Goal: Find contact information: Find contact information

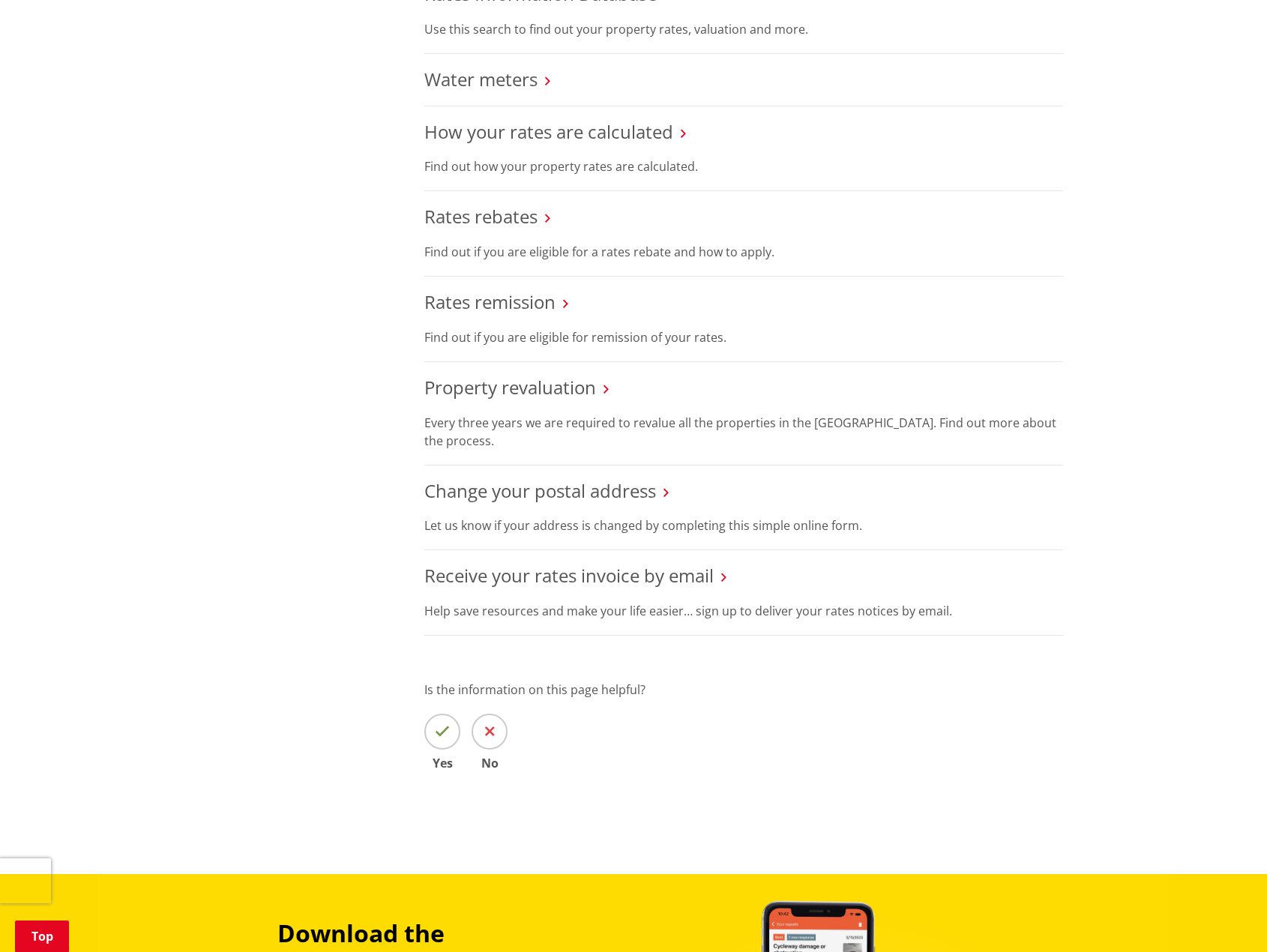
scroll to position [749, 0]
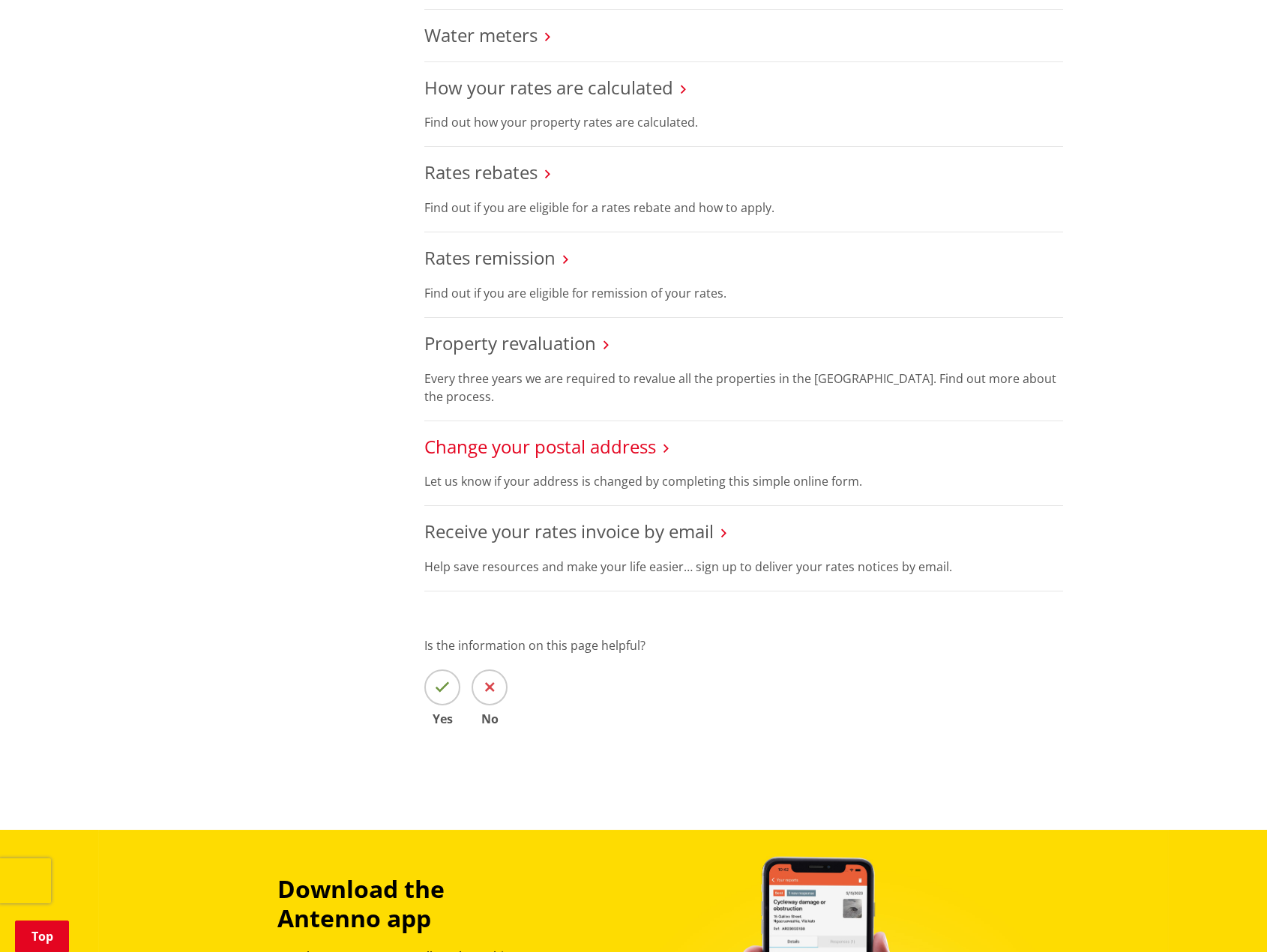
click at [583, 446] on link "Change your postal address" at bounding box center [540, 446] width 232 height 25
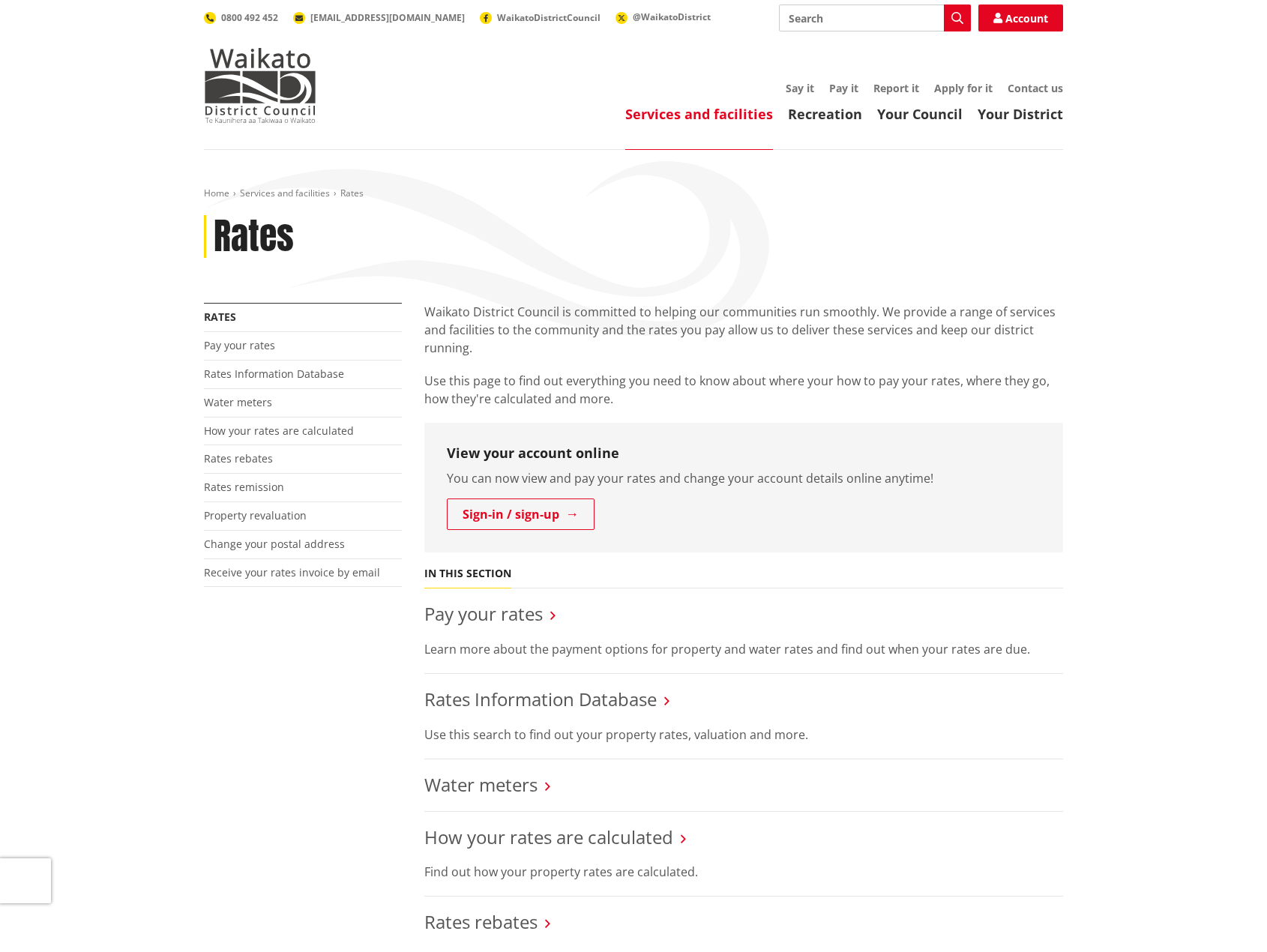
scroll to position [749, 0]
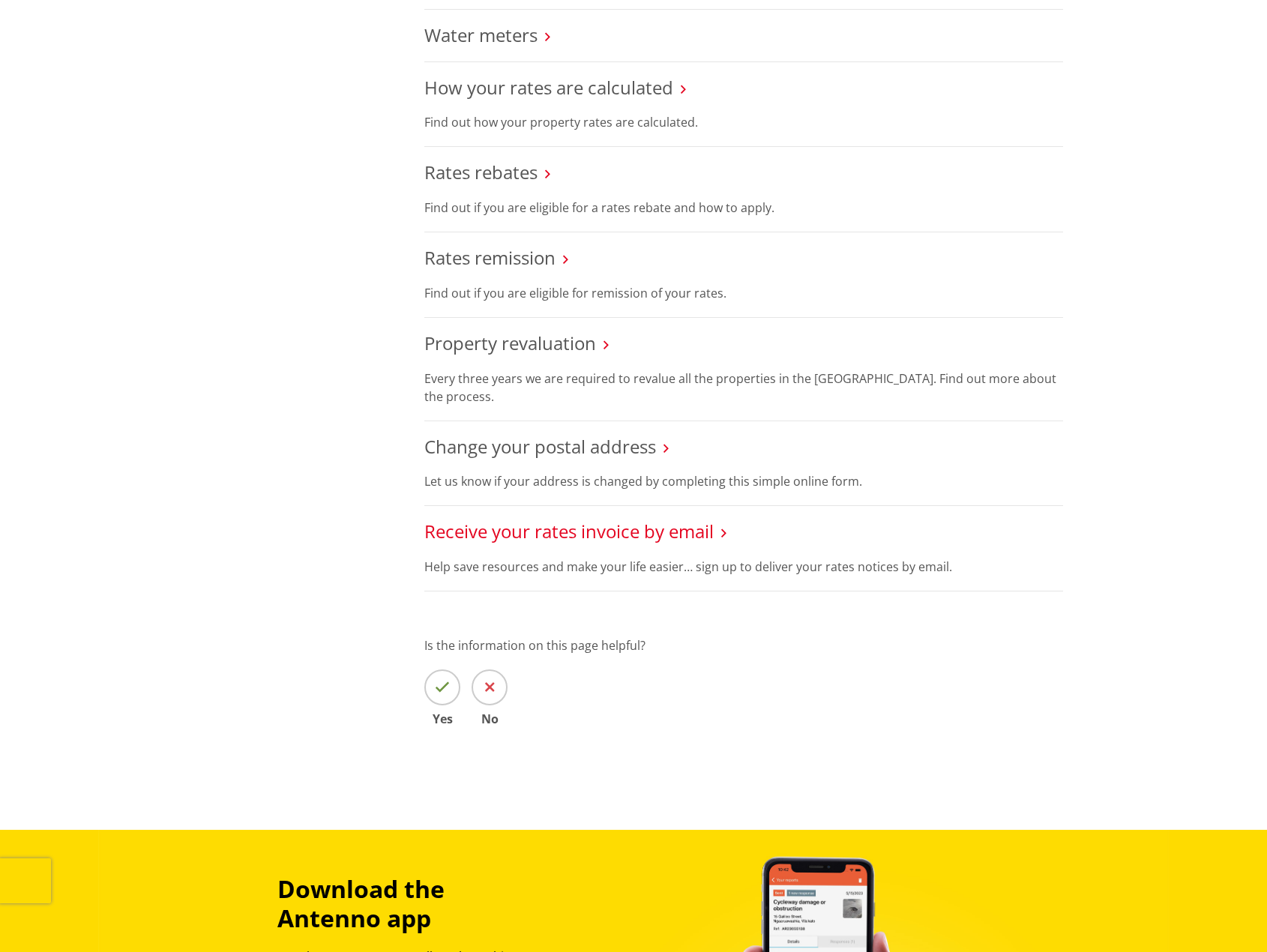
click at [578, 535] on link "Receive your rates invoice by email" at bounding box center [568, 531] width 289 height 25
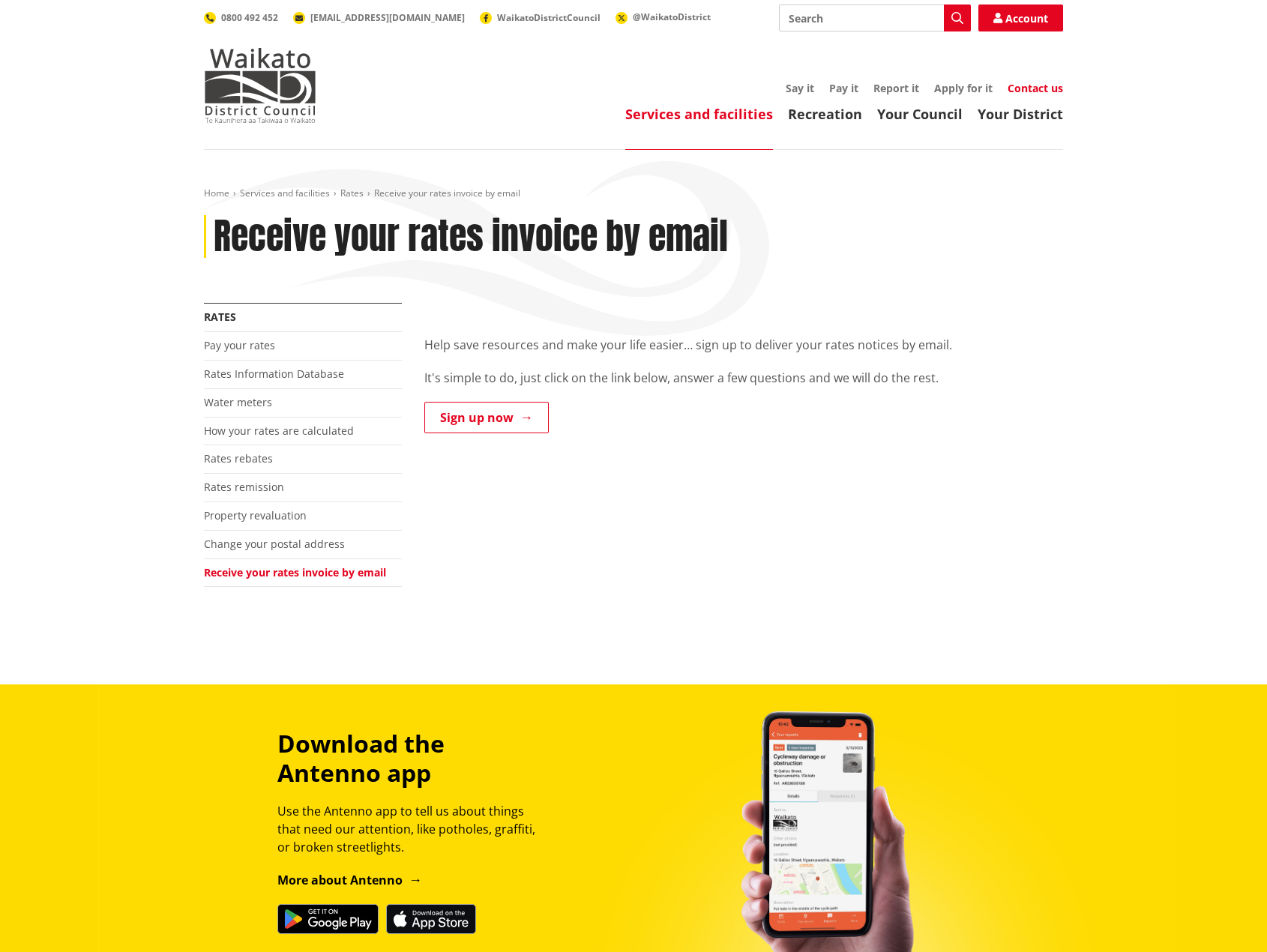
click at [1051, 83] on link "Contact us" at bounding box center [1035, 87] width 56 height 14
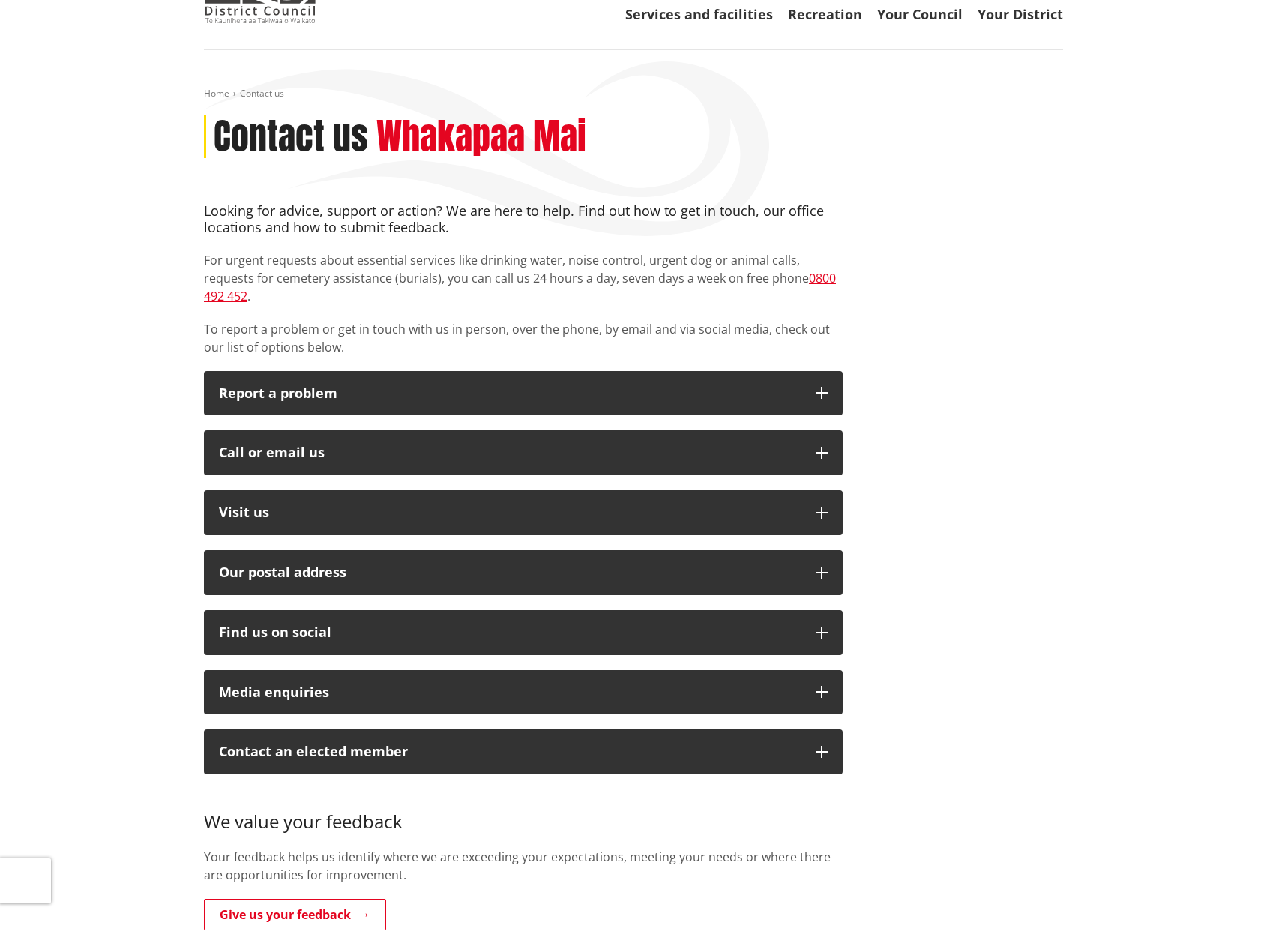
scroll to position [150, 0]
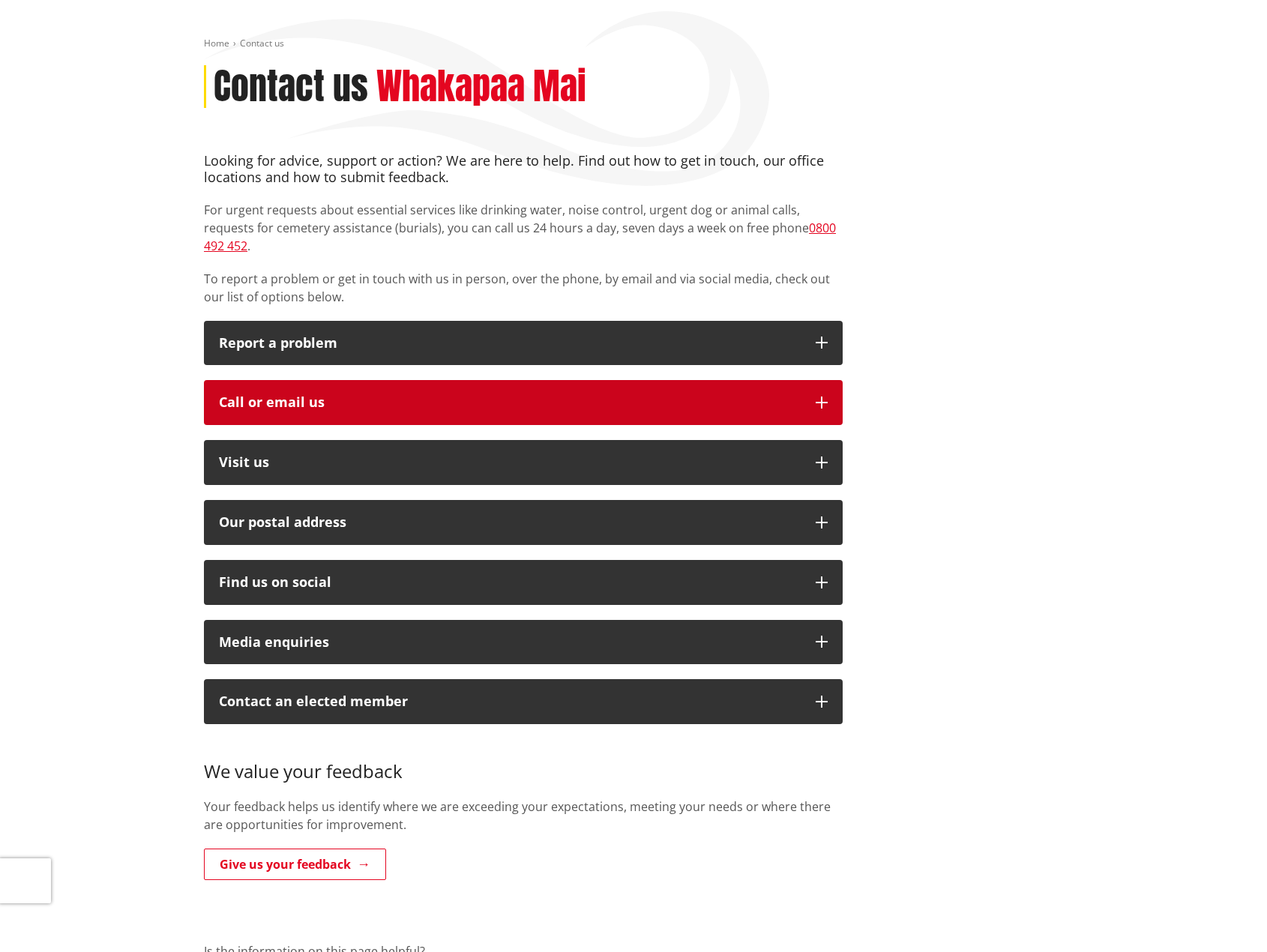
click at [834, 380] on button "Call or email us" at bounding box center [523, 401] width 639 height 45
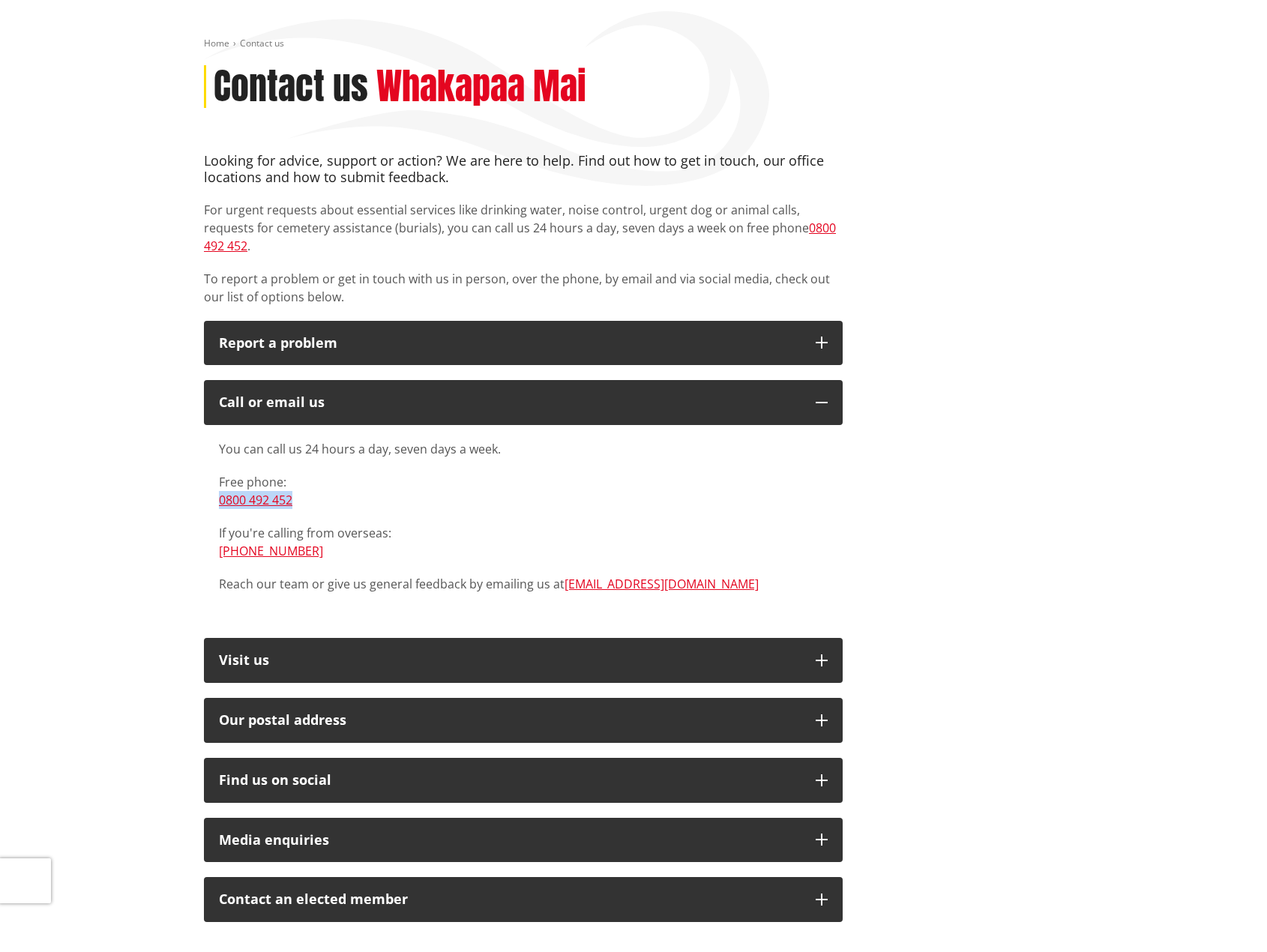
drag, startPoint x: 315, startPoint y: 487, endPoint x: 194, endPoint y: 482, distance: 121.1
click at [194, 482] on div "Looking for advice, support or action? We are here to help. Find out how to get…" at bounding box center [523, 623] width 661 height 941
copy link "0800 492 452"
drag, startPoint x: 320, startPoint y: 537, endPoint x: 199, endPoint y: 531, distance: 121.1
click at [199, 531] on div "Looking for advice, support or action? We are here to help. Find out how to get…" at bounding box center [523, 623] width 661 height 941
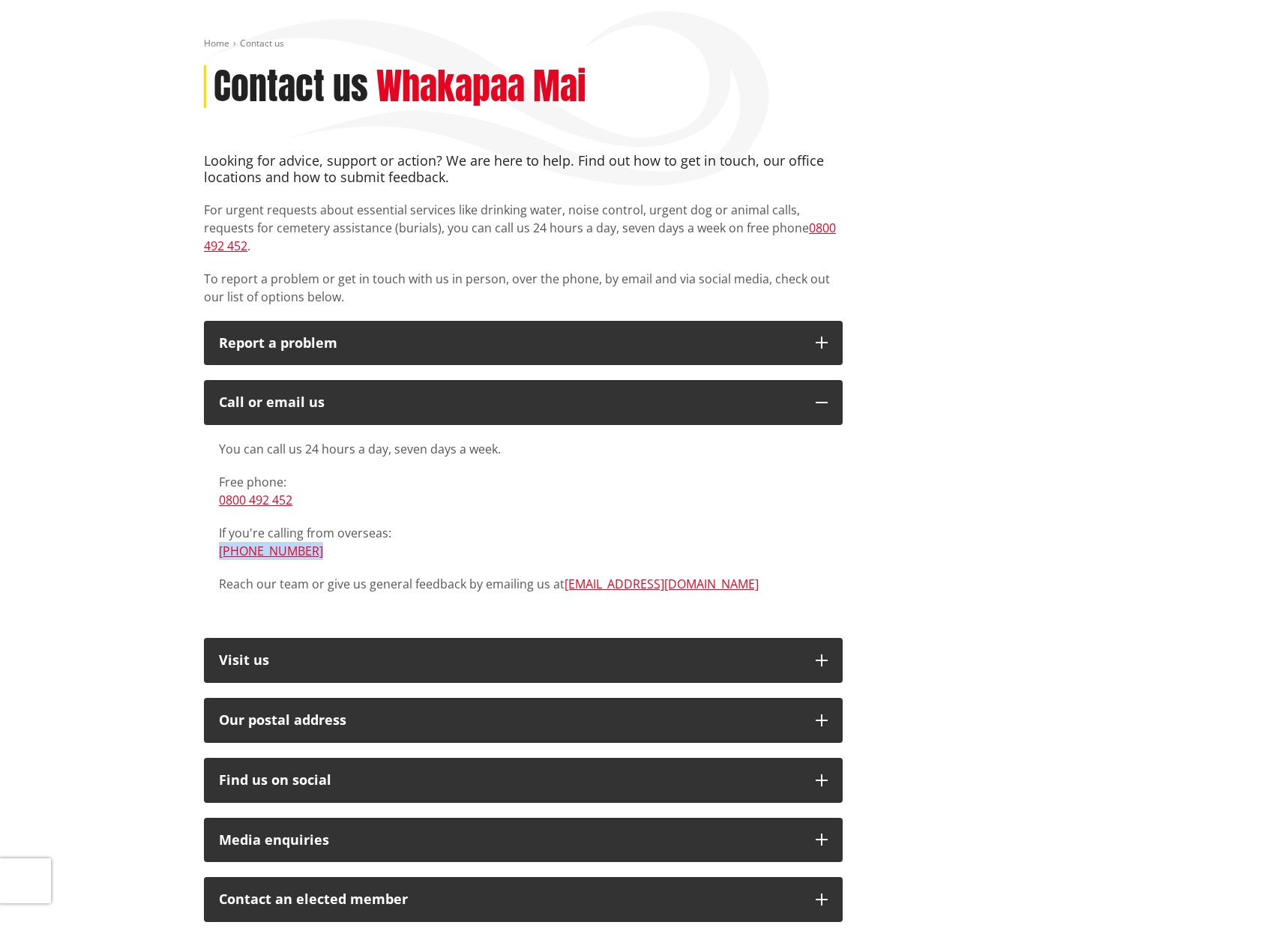
copy link "[PHONE_NUMBER]"
drag, startPoint x: 688, startPoint y: 564, endPoint x: 563, endPoint y: 562, distance: 125.0
click at [563, 575] on p "Reach our team or give us general feedback by emailing us at [EMAIL_ADDRESS][DO…" at bounding box center [523, 584] width 609 height 18
copy link "[EMAIL_ADDRESS][DOMAIN_NAME]"
